Goal: Information Seeking & Learning: Learn about a topic

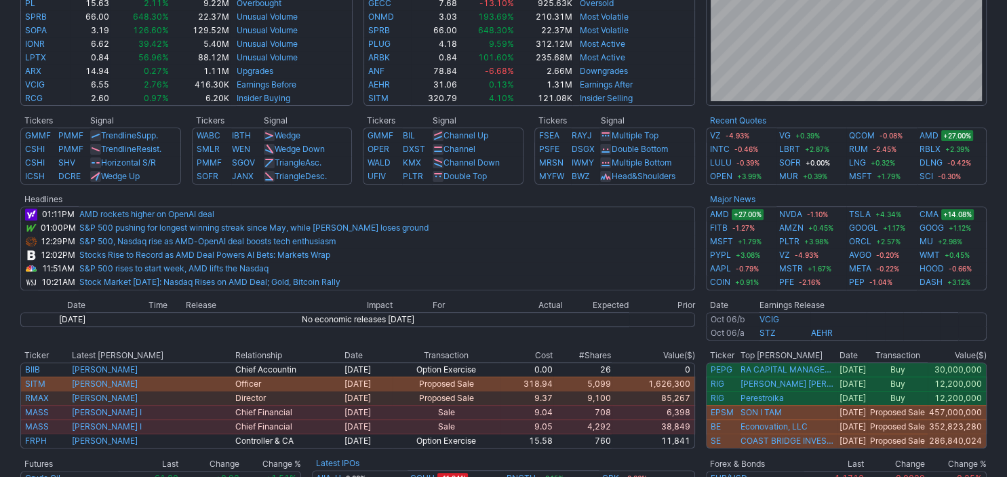
scroll to position [438, 0]
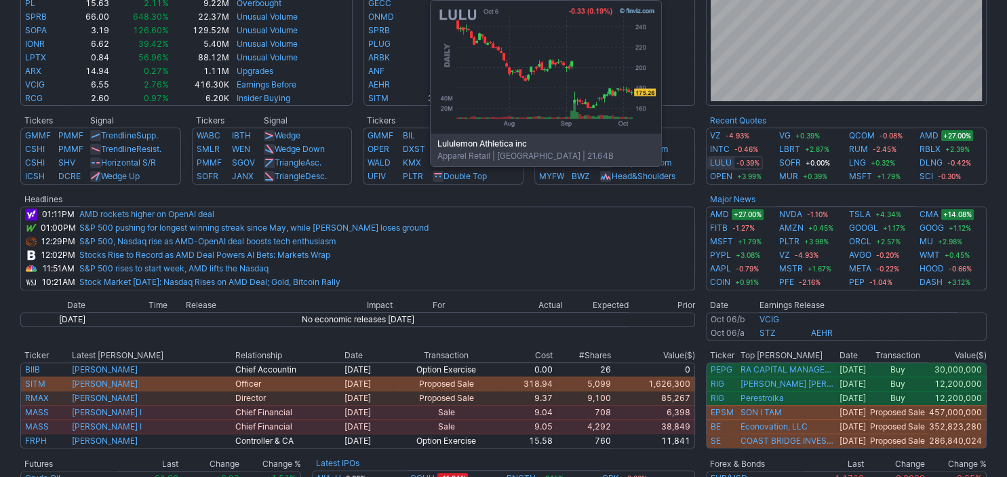
click at [721, 163] on link "LULU" at bounding box center [721, 163] width 22 height 14
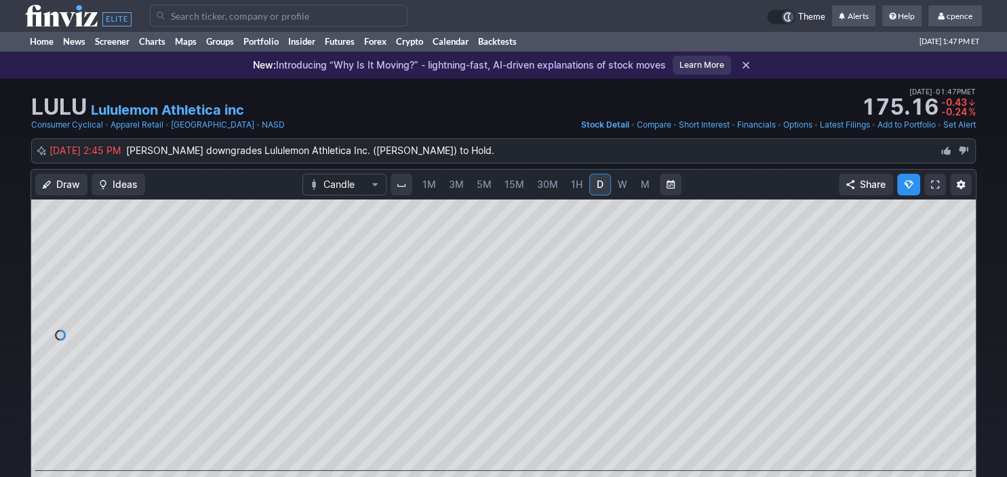
click at [342, 10] on input "Search" at bounding box center [279, 16] width 258 height 22
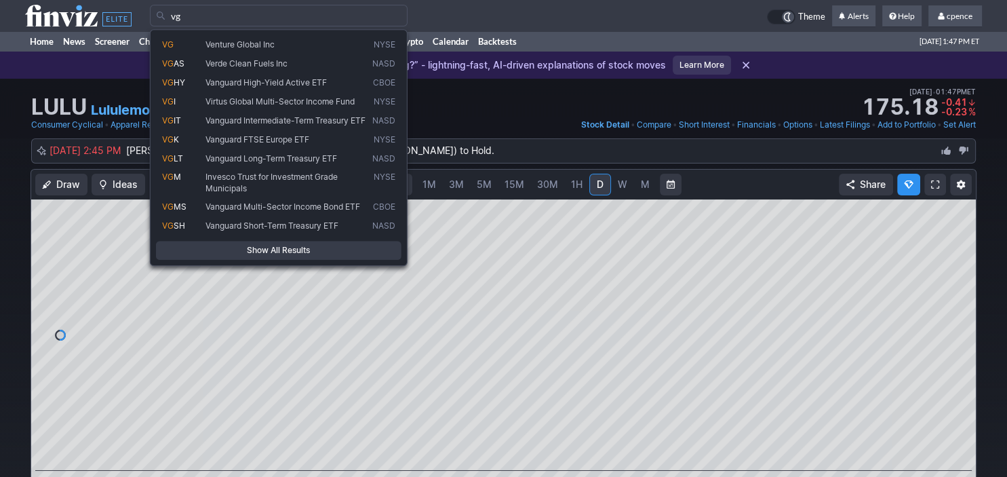
click at [327, 33] on div "VG Venture Global Inc NYSE VG AS Verde Clean Fuels Inc NASD VG HY Vanguard High…" at bounding box center [279, 147] width 258 height 237
click at [323, 47] on span "Venture Global Inc" at bounding box center [286, 44] width 167 height 11
type input "VG"
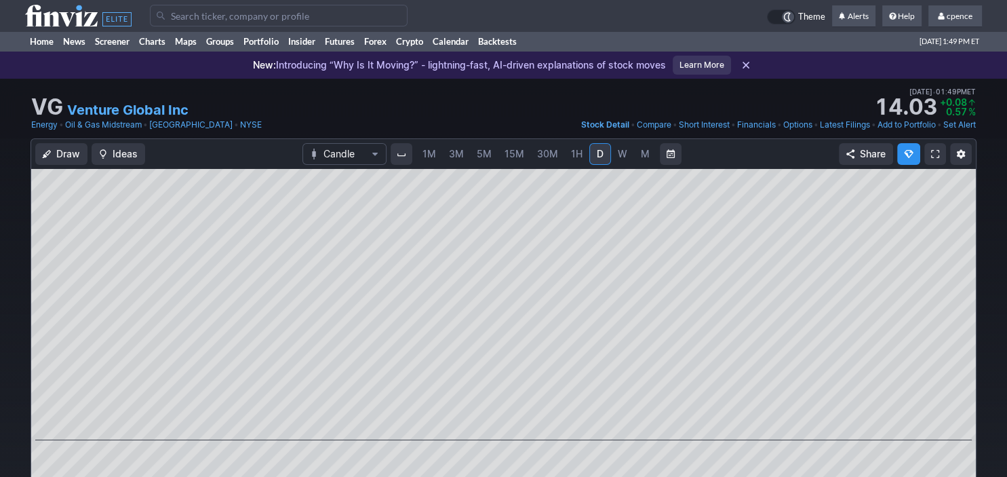
click at [77, 19] on use at bounding box center [78, 16] width 106 height 22
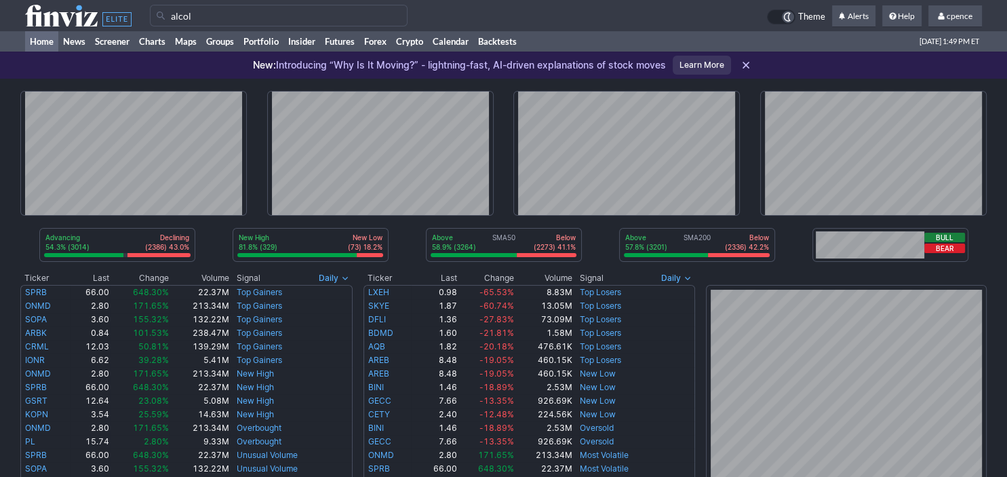
type input "alcol"
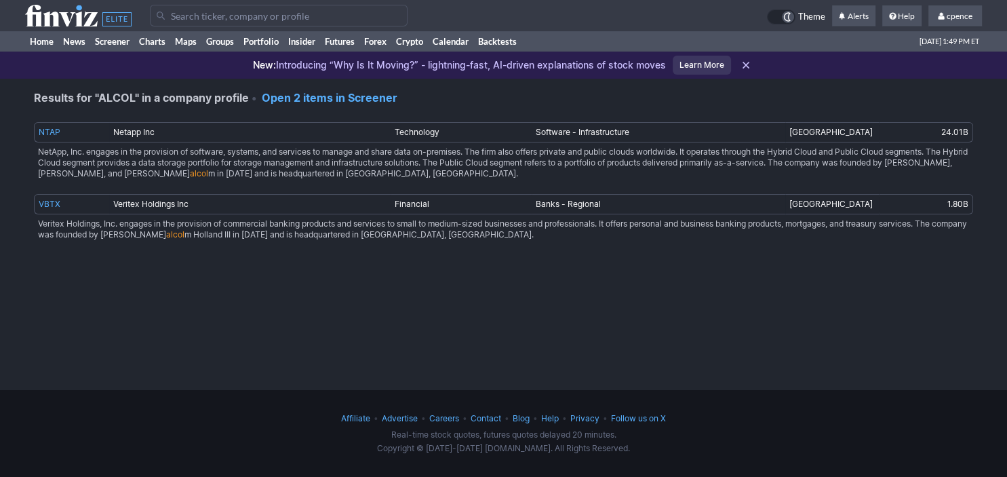
click at [211, 19] on input "Search" at bounding box center [279, 16] width 258 height 22
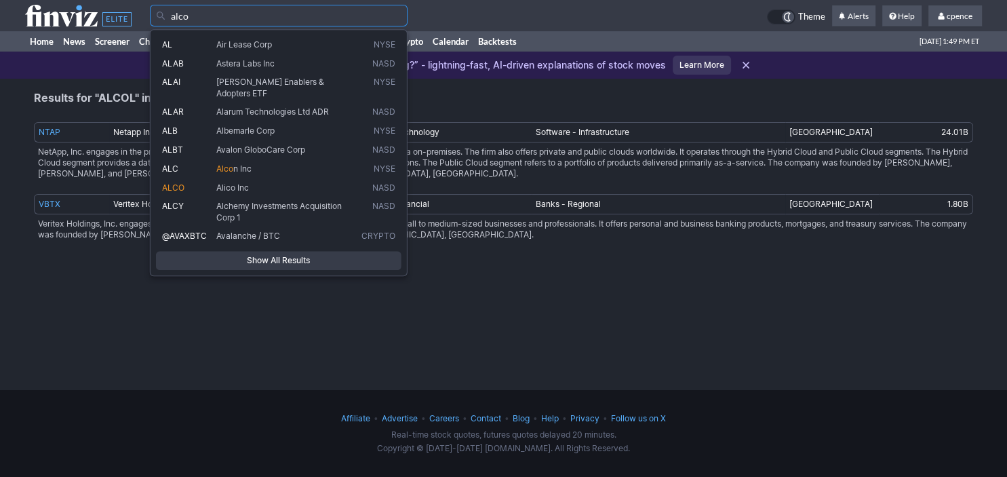
type input "alco"
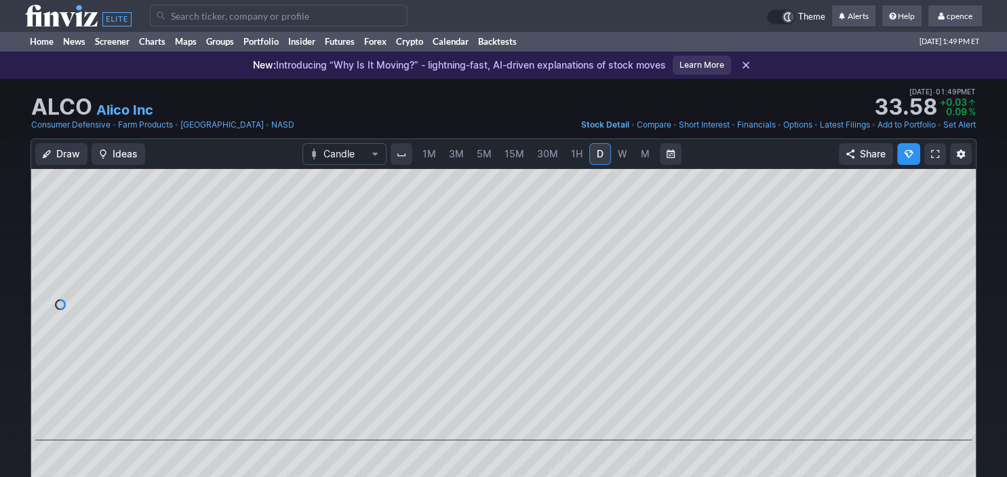
click at [91, 14] on use at bounding box center [78, 16] width 106 height 22
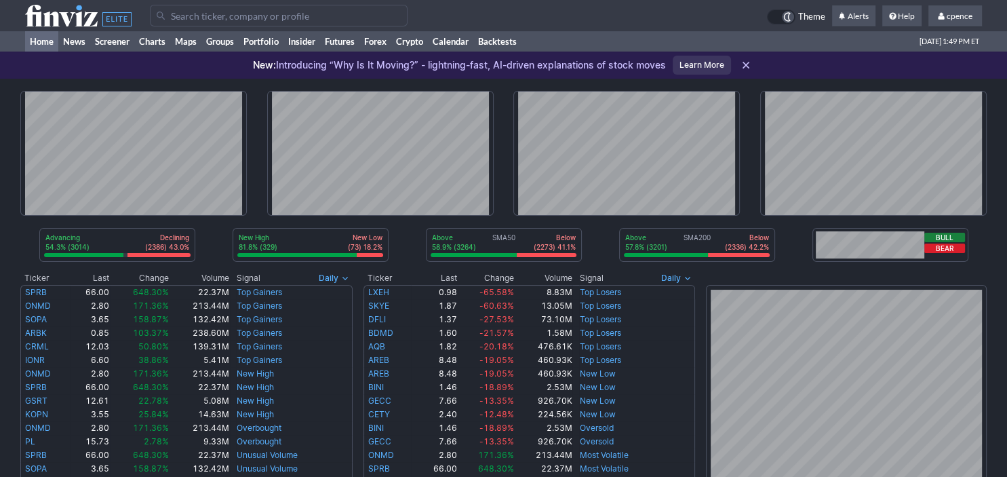
click at [251, 12] on input "Search" at bounding box center [279, 16] width 258 height 22
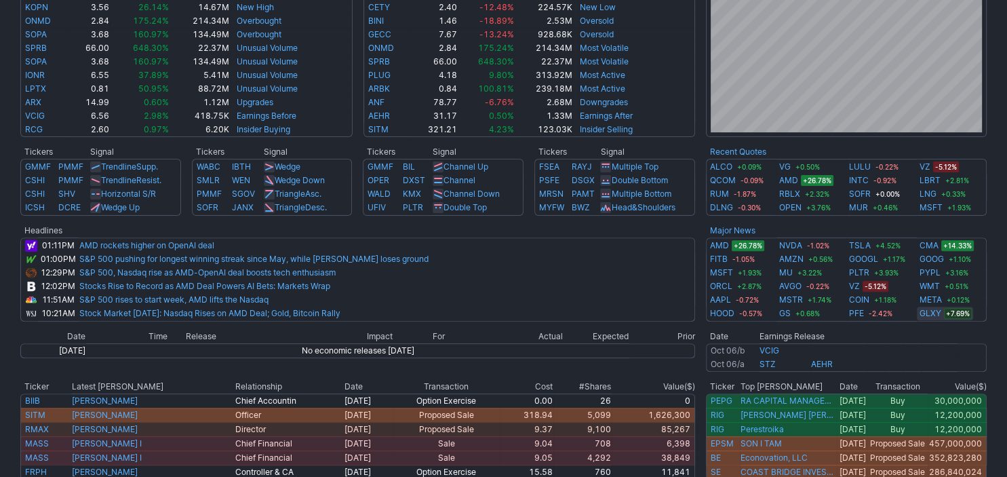
scroll to position [453, 0]
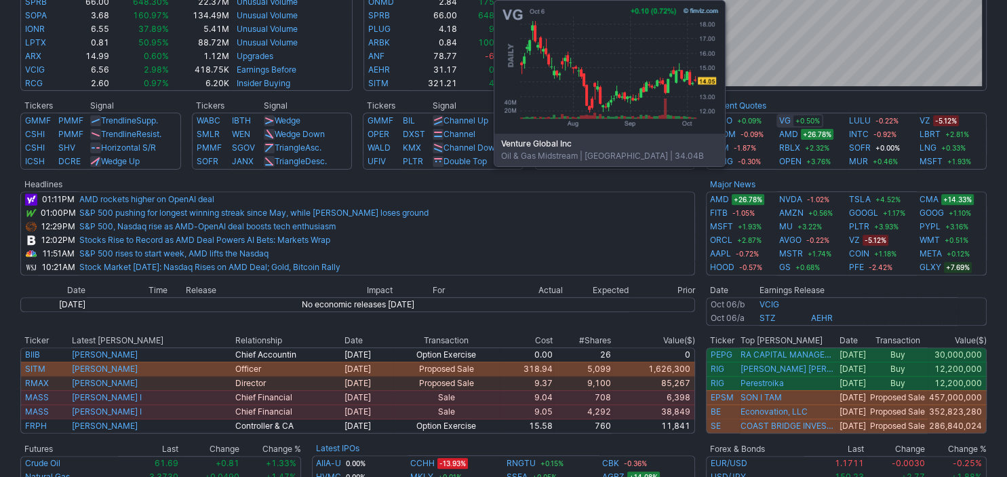
click at [784, 118] on link "VG" at bounding box center [785, 121] width 12 height 14
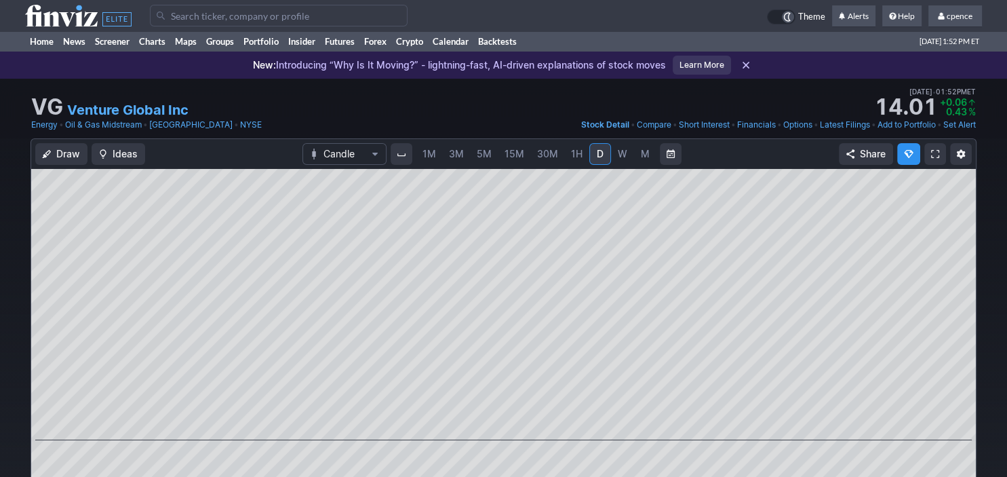
click at [329, 18] on input "Search" at bounding box center [279, 16] width 258 height 22
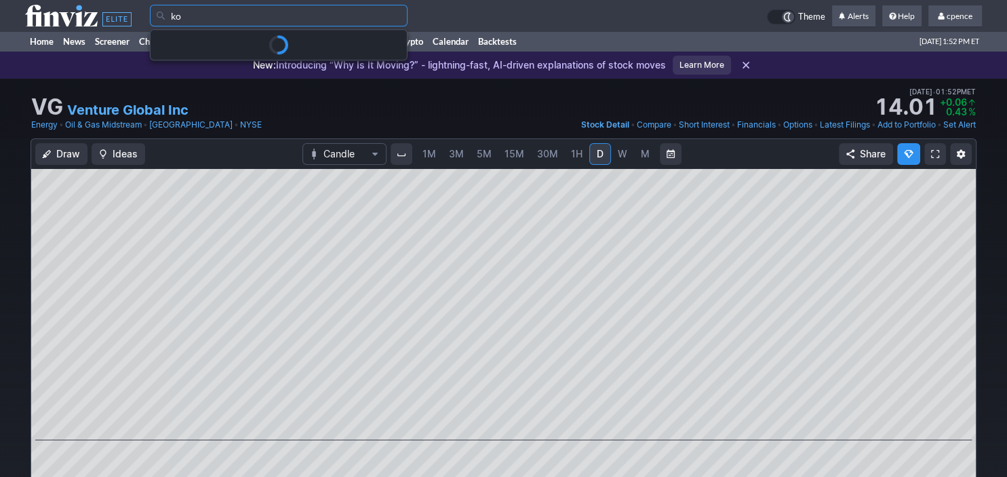
type input "ko"
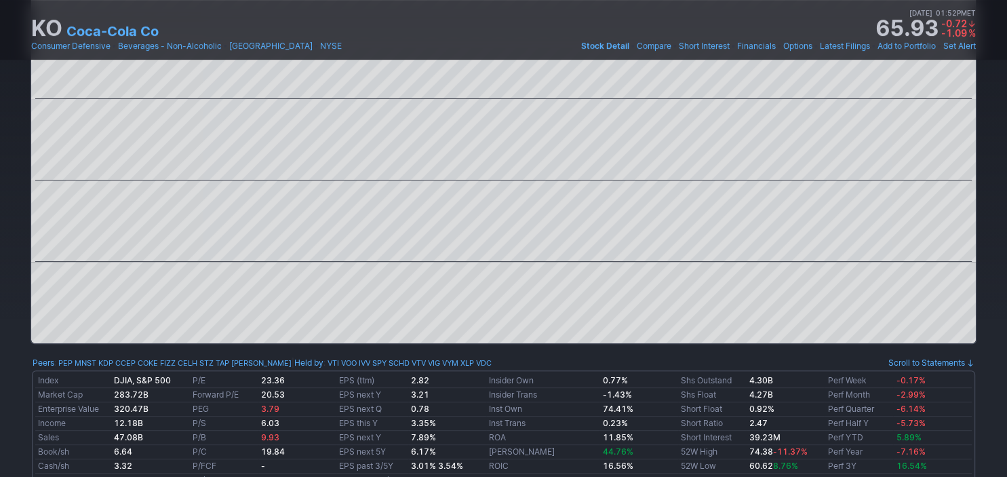
scroll to position [60, 0]
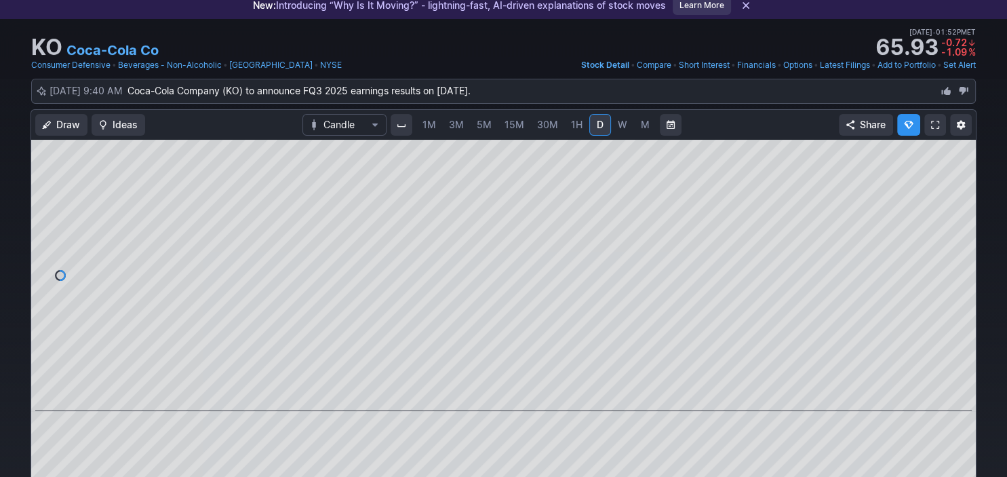
click at [644, 125] on span "M" at bounding box center [645, 125] width 9 height 12
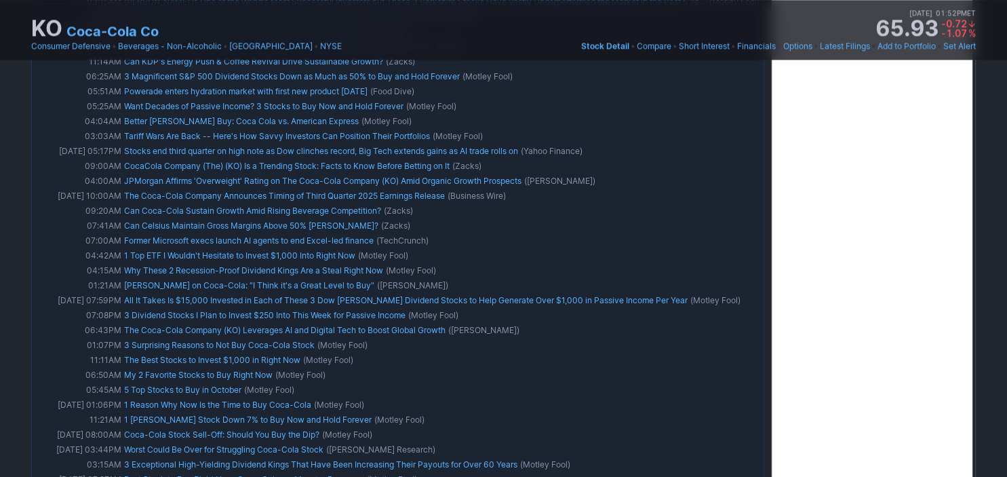
scroll to position [572, 0]
